Goal: Information Seeking & Learning: Learn about a topic

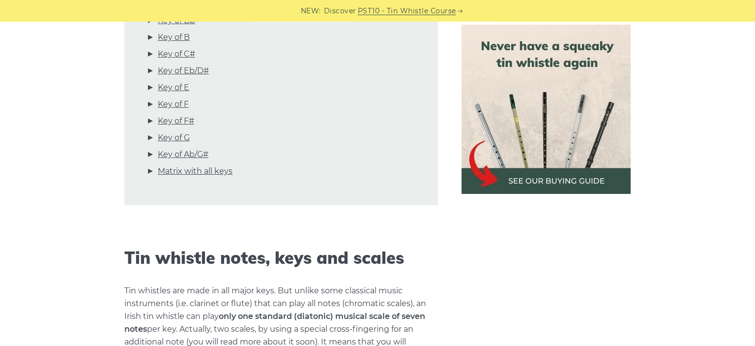
scroll to position [363, 0]
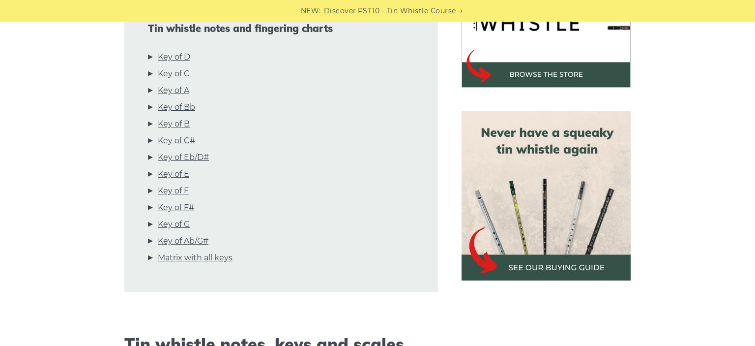
click at [176, 66] on li "Key of D" at bounding box center [281, 59] width 267 height 17
click at [178, 59] on link "Key of D" at bounding box center [174, 57] width 32 height 13
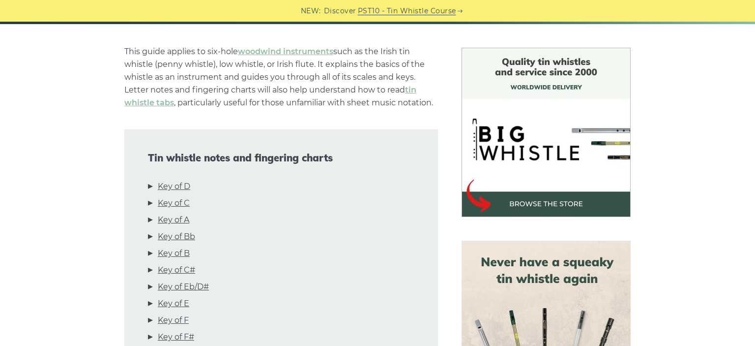
scroll to position [649, 0]
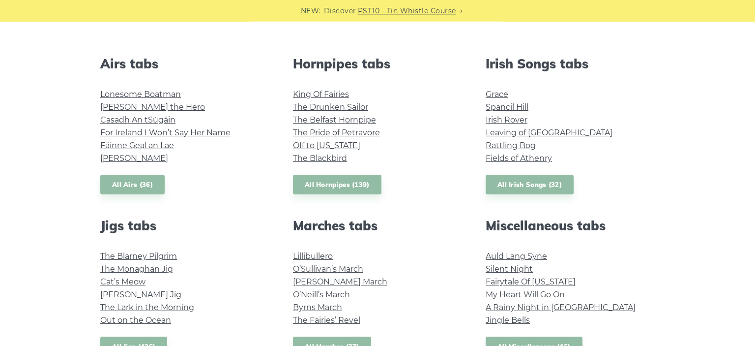
scroll to position [363, 0]
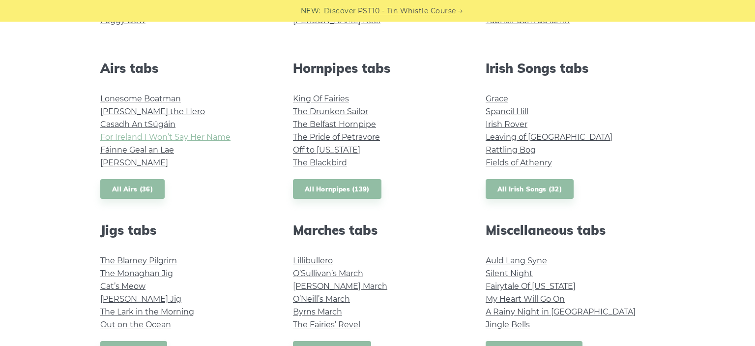
click at [180, 134] on link "For Ireland I Won’t Say Her Name" at bounding box center [165, 136] width 130 height 9
click at [128, 111] on link "Hector the Hero" at bounding box center [152, 111] width 105 height 9
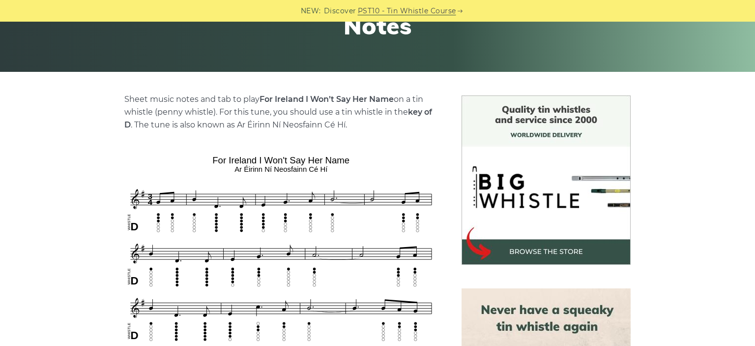
scroll to position [208, 0]
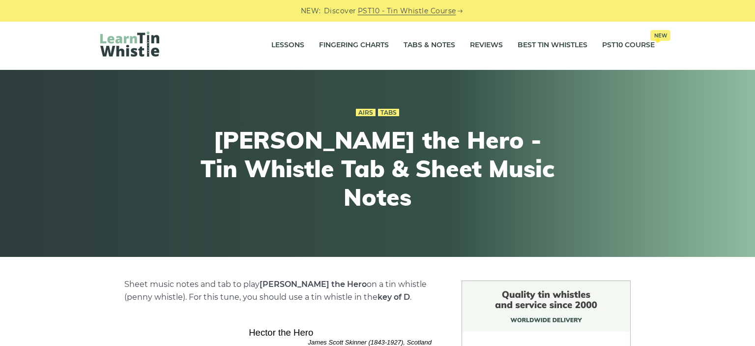
scroll to position [208, 0]
